Goal: Navigation & Orientation: Find specific page/section

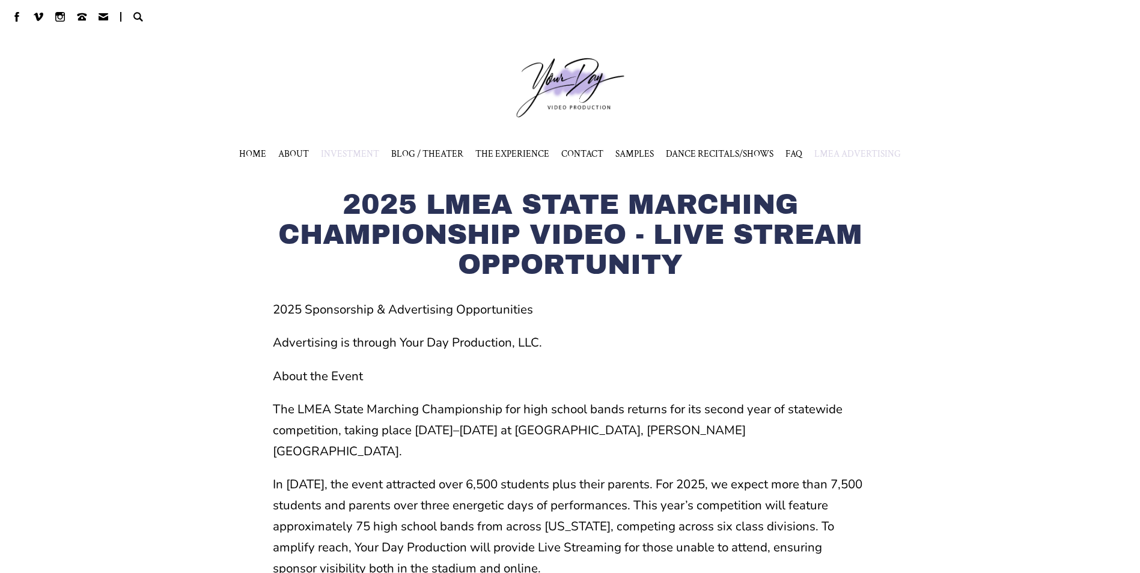
click at [350, 157] on span "INVESTMENT" at bounding box center [350, 154] width 58 height 12
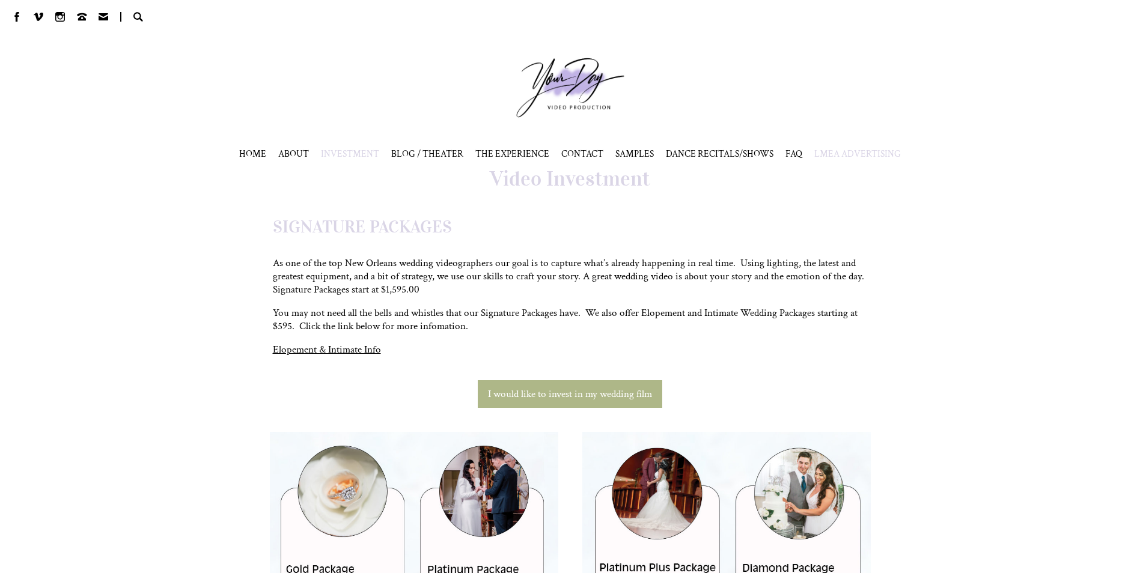
click at [839, 154] on span "LMEA ADVERTISING" at bounding box center [857, 154] width 87 height 12
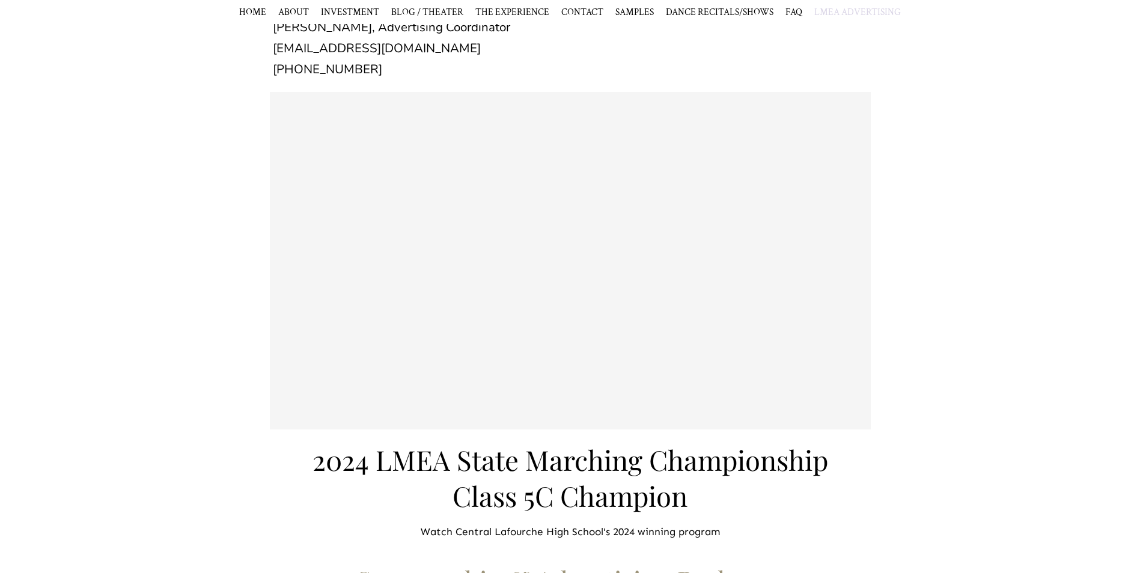
scroll to position [421, 0]
